Goal: Task Accomplishment & Management: Use online tool/utility

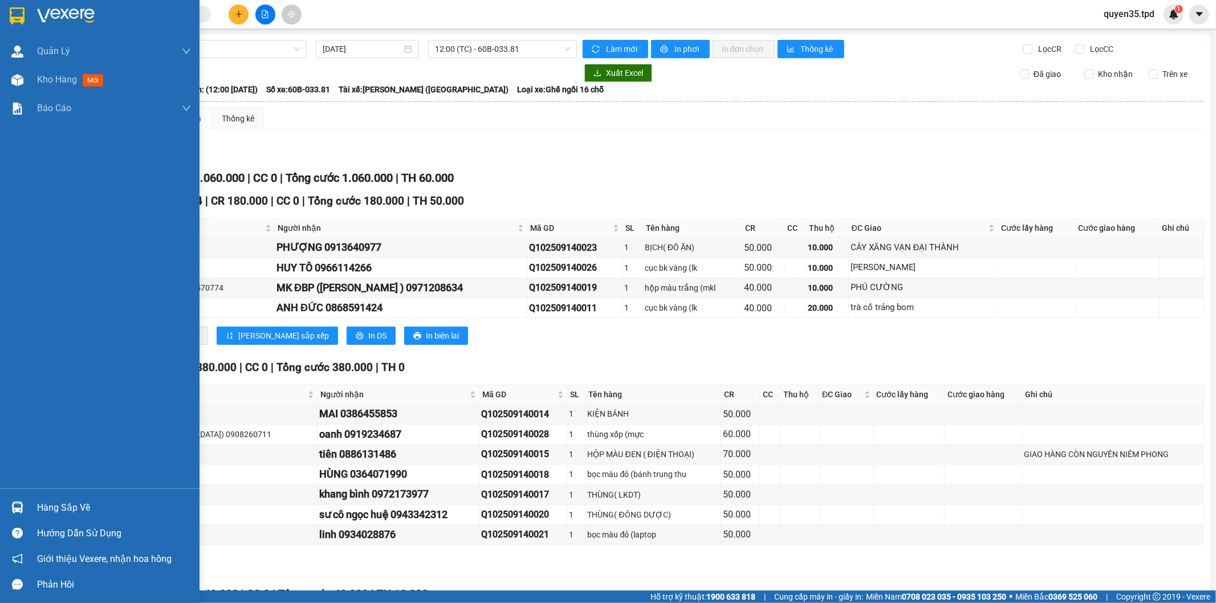
scroll to position [413, 0]
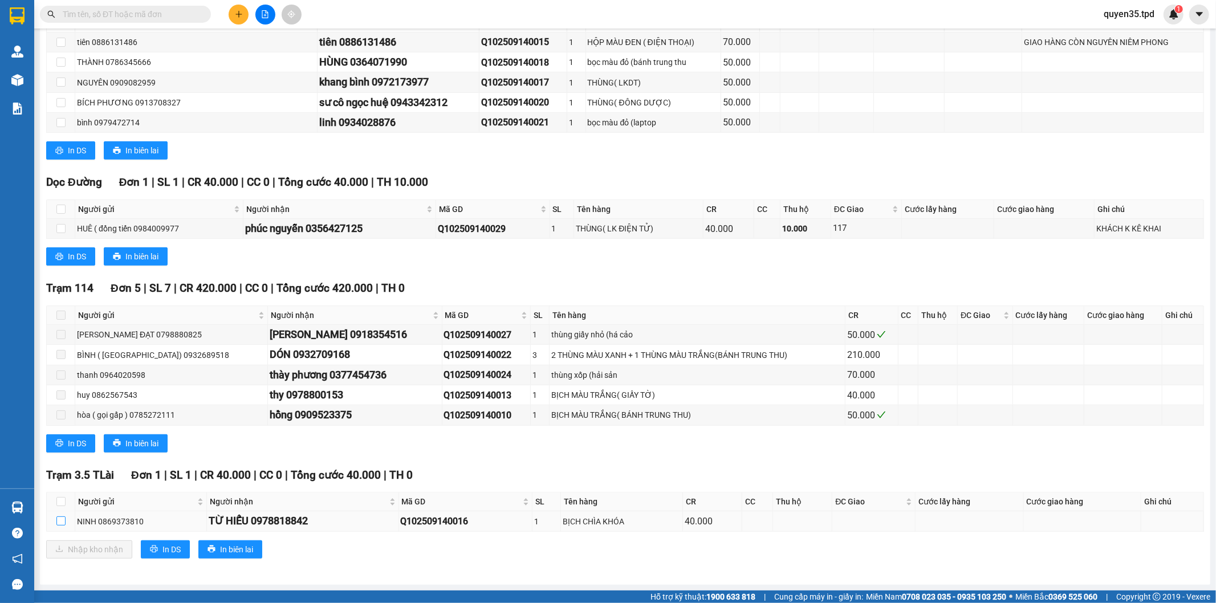
click at [59, 522] on input "checkbox" at bounding box center [60, 520] width 9 height 9
checkbox input "true"
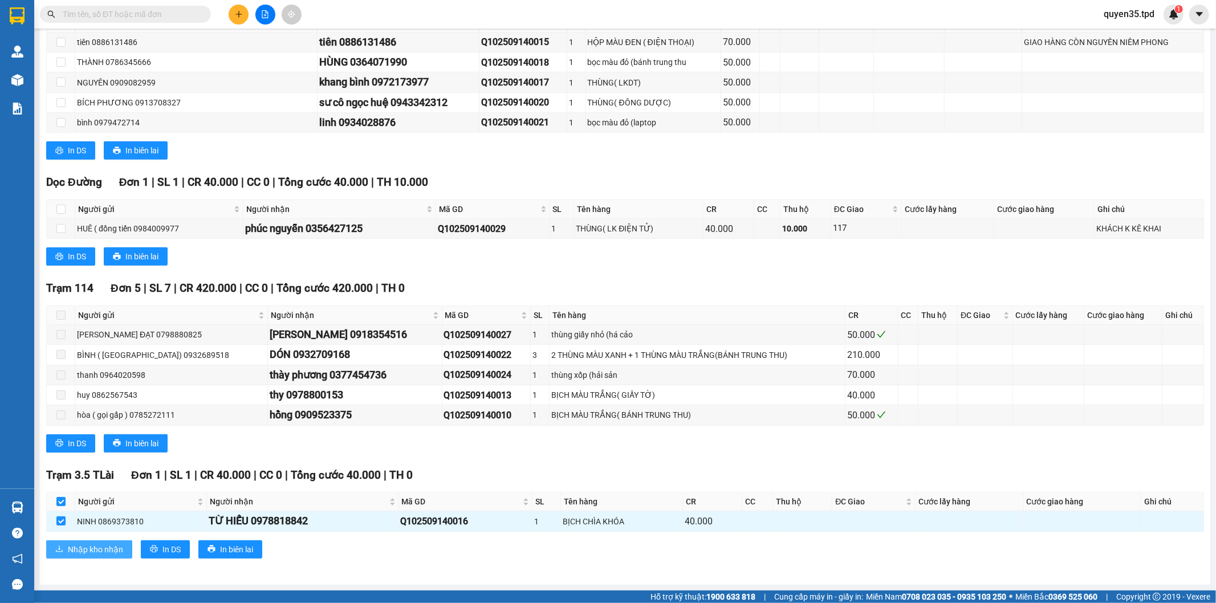
click at [85, 540] on button "Nhập kho nhận" at bounding box center [89, 549] width 86 height 18
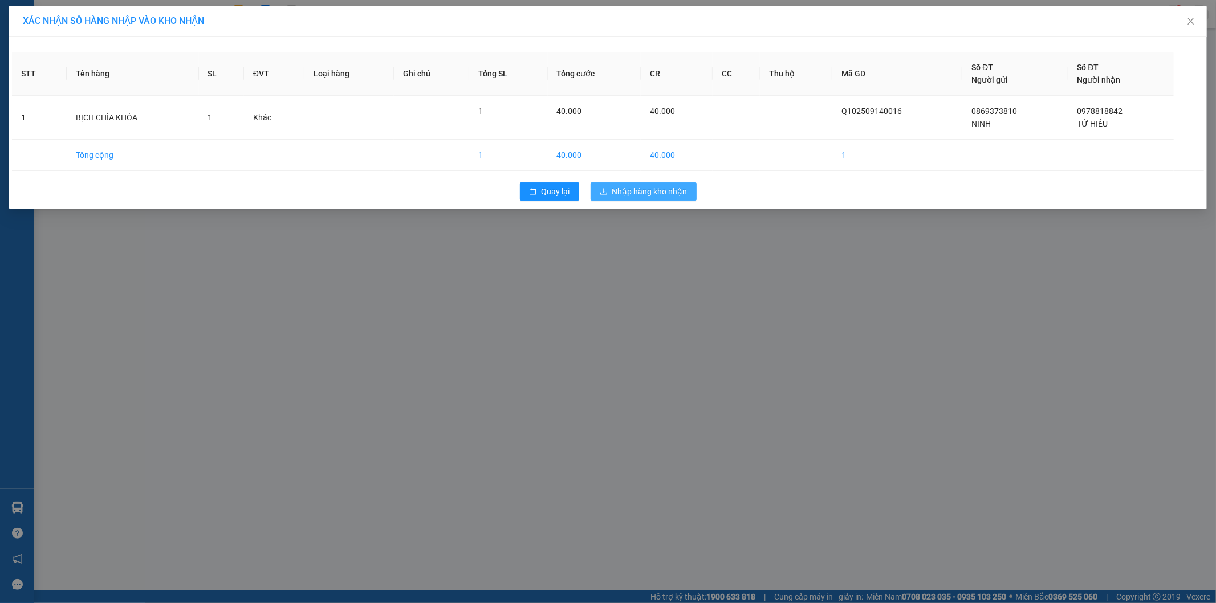
click at [645, 197] on span "Nhập hàng kho nhận" at bounding box center [649, 191] width 75 height 13
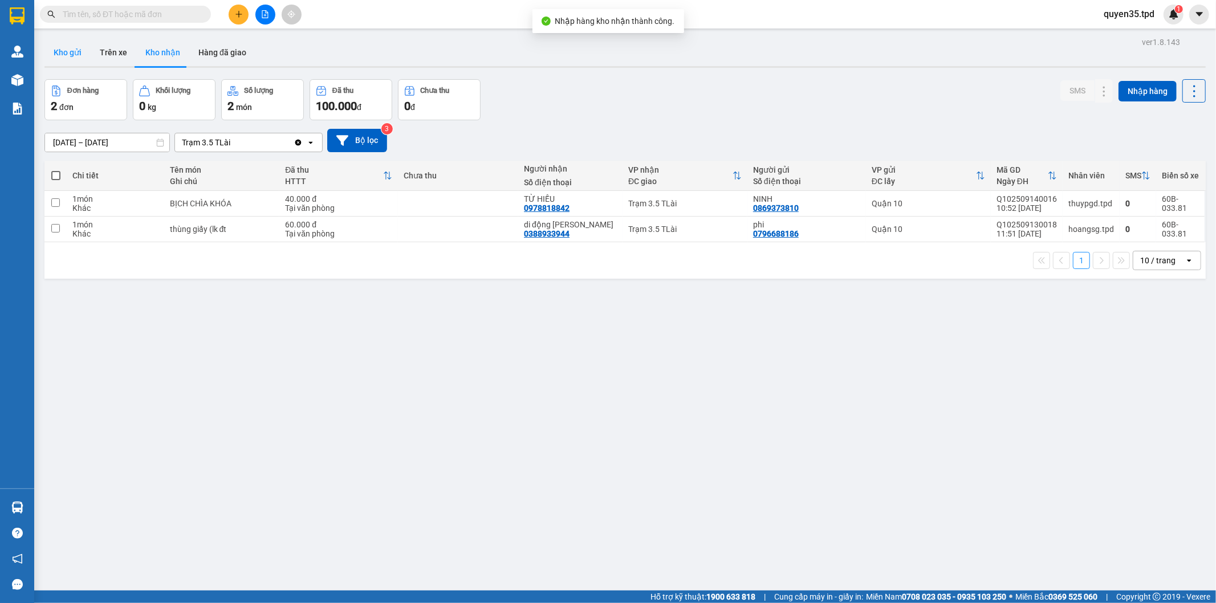
click at [72, 55] on button "Kho gửi" at bounding box center [67, 52] width 46 height 27
